Goal: Transaction & Acquisition: Book appointment/travel/reservation

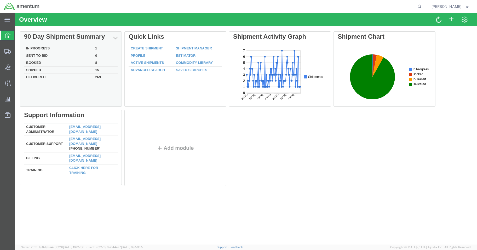
click at [55, 47] on td "In Progress" at bounding box center [58, 48] width 69 height 7
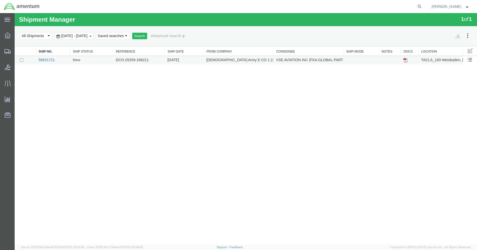
click at [47, 62] on link "56831721" at bounding box center [46, 60] width 16 height 4
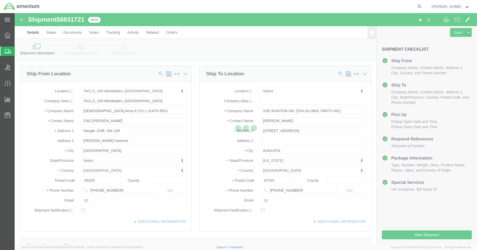
select select "42677"
select select
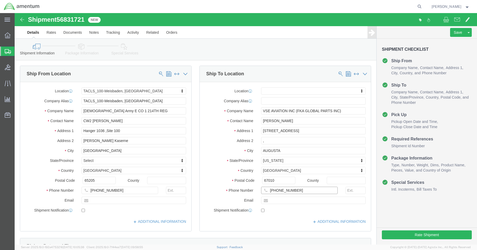
click input "316 733 9240"
click input "316 733-9240"
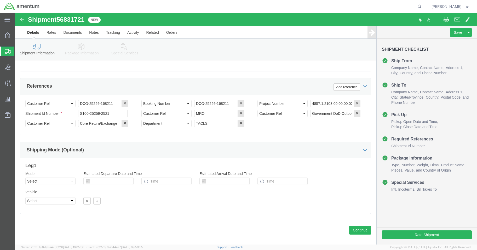
scroll to position [237, 0]
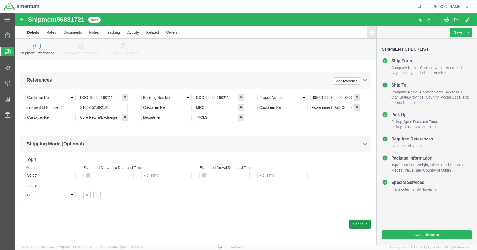
type input "316-733-9240"
click button "Continue"
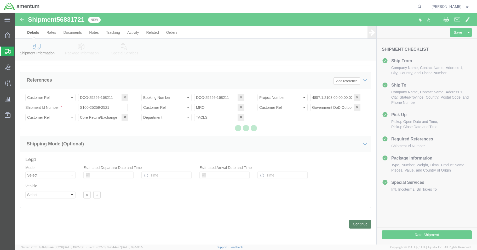
scroll to position [0, 0]
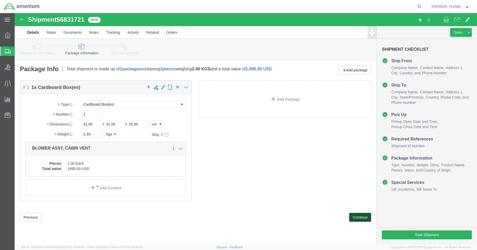
click button "Continue"
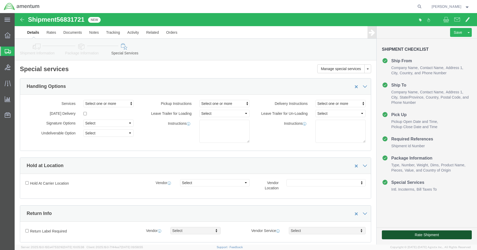
click button "Rate Shipment"
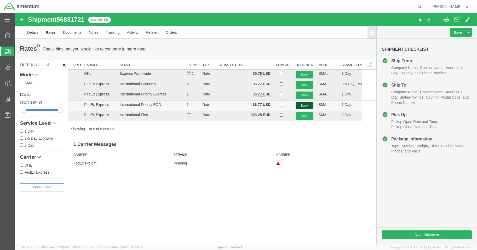
click at [304, 104] on button "Book" at bounding box center [305, 106] width 18 height 8
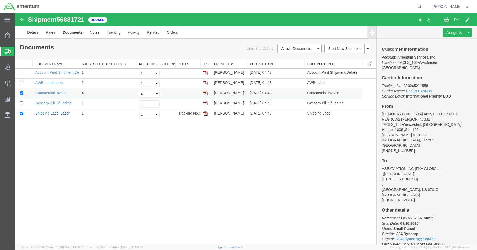
drag, startPoint x: 57, startPoint y: 114, endPoint x: 102, endPoint y: 90, distance: 50.8
click at [57, 114] on link "Shipping Label Laser" at bounding box center [52, 113] width 35 height 4
